Goal: Information Seeking & Learning: Learn about a topic

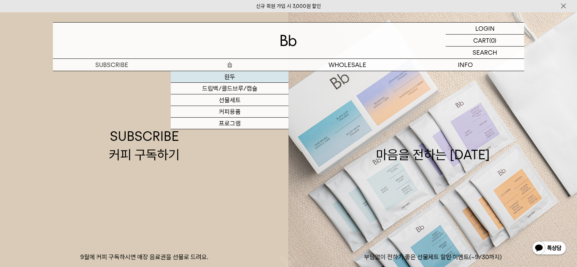
click at [229, 75] on link "원두" at bounding box center [230, 77] width 118 height 12
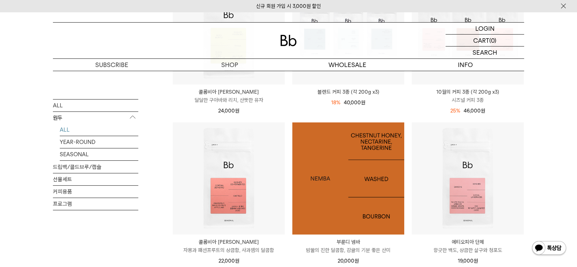
scroll to position [190, 0]
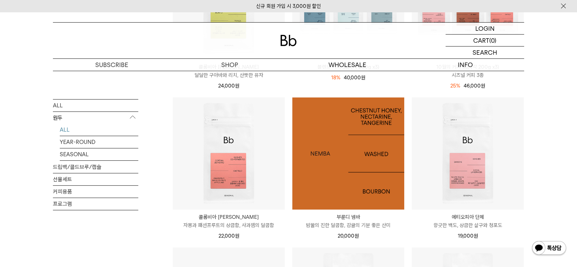
click at [357, 144] on img at bounding box center [348, 153] width 112 height 112
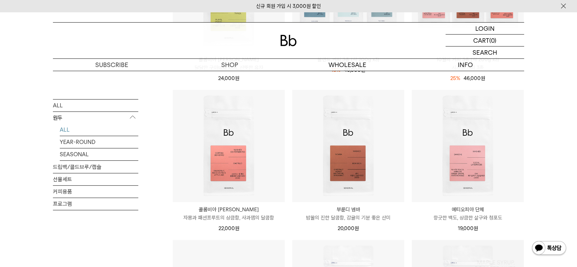
scroll to position [254, 0]
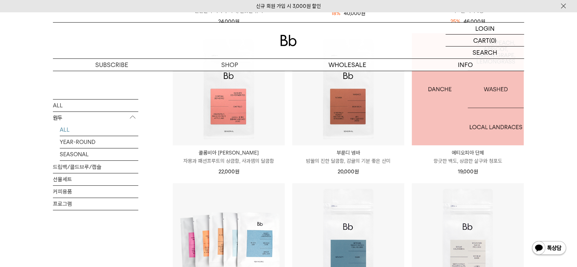
click at [458, 117] on img at bounding box center [468, 89] width 112 height 112
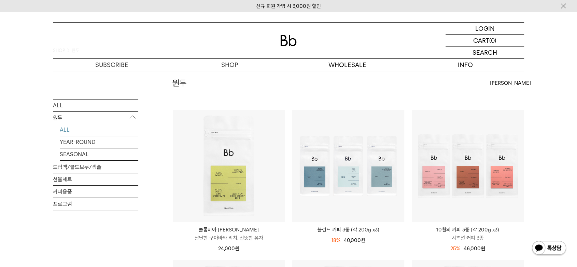
scroll to position [26, 0]
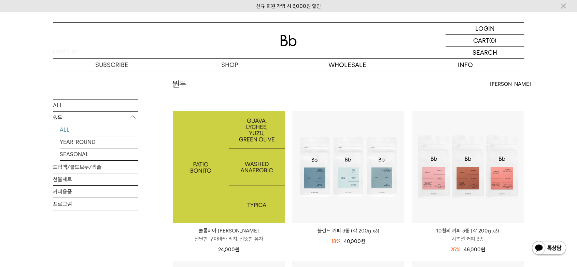
click at [212, 177] on img at bounding box center [229, 167] width 112 height 112
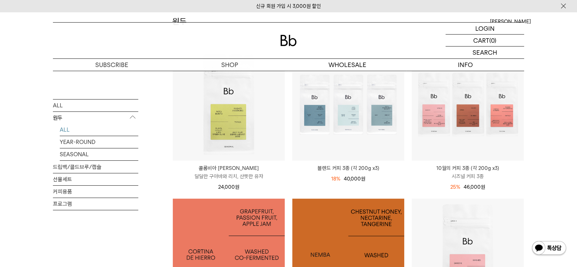
scroll to position [216, 0]
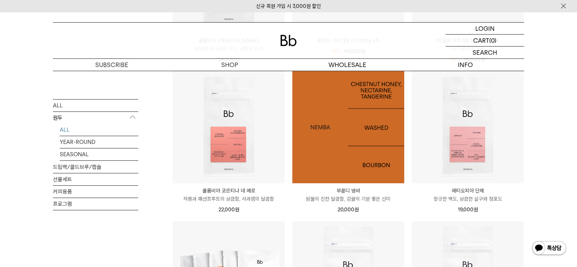
click at [334, 150] on img at bounding box center [348, 127] width 112 height 112
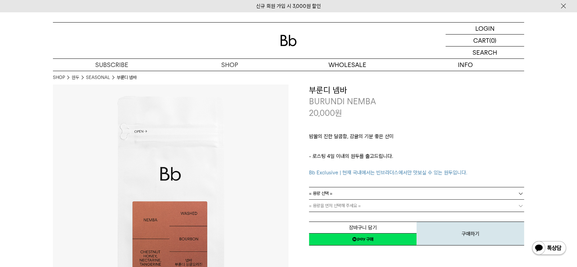
drag, startPoint x: 394, startPoint y: 136, endPoint x: 313, endPoint y: 137, distance: 81.6
click at [281, 130] on div "**********" at bounding box center [288, 202] width 471 height 236
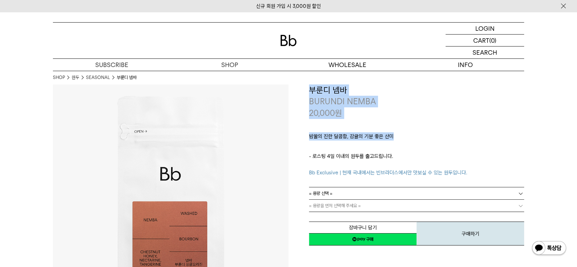
click at [373, 140] on p "밤꿀의 진한 달콤함, 감귤의 기분 좋은 산미" at bounding box center [416, 138] width 215 height 12
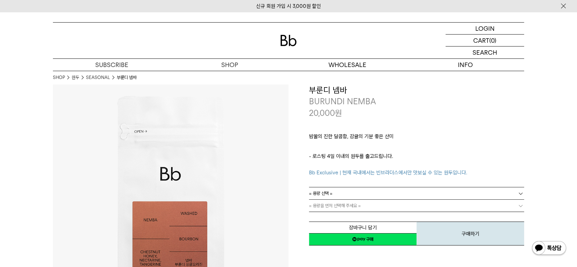
drag, startPoint x: 342, startPoint y: 135, endPoint x: 423, endPoint y: 139, distance: 81.7
click at [418, 139] on p "밤꿀의 진한 달콤함, 감귤의 기분 좋은 산미" at bounding box center [416, 138] width 215 height 12
click at [423, 139] on p "밤꿀의 진한 달콤함, 감귤의 기분 좋은 산미" at bounding box center [416, 138] width 215 height 12
drag, startPoint x: 308, startPoint y: 136, endPoint x: 438, endPoint y: 157, distance: 132.5
click at [437, 157] on div "**********" at bounding box center [407, 165] width 236 height 162
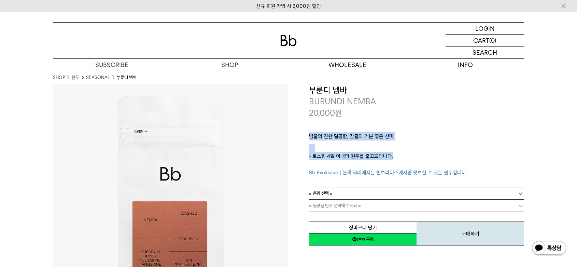
click at [438, 157] on p "- 로스팅 4일 이내의 원두를 출고드립니다. Bb Exclusive | 현재 국내에서는 빈브라더스에서만 맛보실 수 있는 원두입니다." at bounding box center [416, 164] width 215 height 25
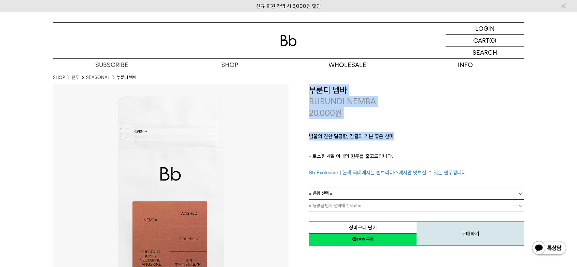
drag, startPoint x: 410, startPoint y: 138, endPoint x: 281, endPoint y: 126, distance: 129.3
click at [234, 116] on div "**********" at bounding box center [288, 202] width 471 height 236
click at [378, 128] on div "밤꿀의 진한 달콤함, 감귤의 기분 좋은 산미 ㅤ 로스팅 일자 안내 - 로스팅 4일 이내의 원두를 출고드립니다. Bb Exclusive | 현재…" at bounding box center [416, 152] width 215 height 68
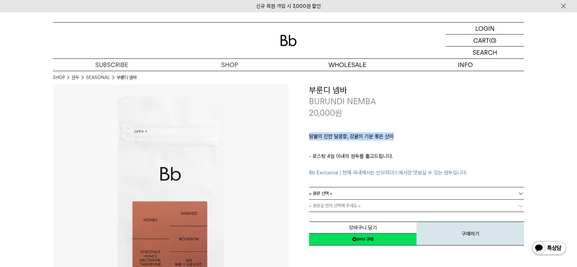
drag, startPoint x: 400, startPoint y: 131, endPoint x: 303, endPoint y: 123, distance: 96.6
click at [303, 124] on div "**********" at bounding box center [407, 165] width 236 height 162
click at [383, 138] on p "밤꿀의 진한 달콤함, 감귤의 기분 좋은 산미" at bounding box center [416, 138] width 215 height 12
drag, startPoint x: 303, startPoint y: 128, endPoint x: 439, endPoint y: 155, distance: 139.2
click at [439, 155] on div "**********" at bounding box center [407, 165] width 236 height 162
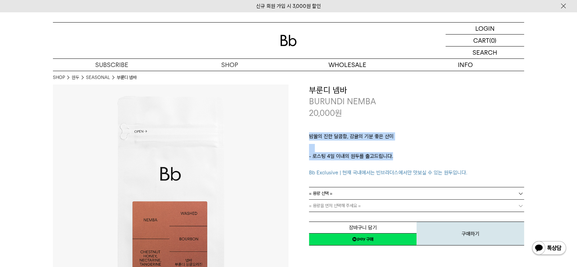
click at [440, 154] on p "- 로스팅 4일 이내의 원두를 출고드립니다. Bb Exclusive | 현재 국내에서는 빈브라더스에서만 맛보실 수 있는 원두입니다." at bounding box center [416, 164] width 215 height 25
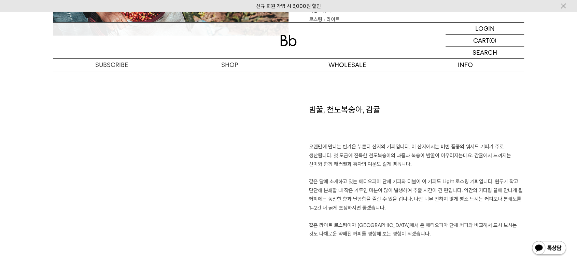
scroll to position [317, 0]
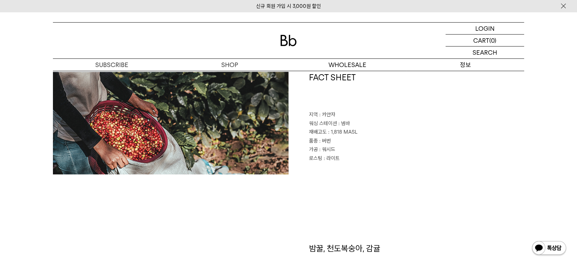
drag, startPoint x: 497, startPoint y: 136, endPoint x: 489, endPoint y: 62, distance: 73.9
